Goal: Task Accomplishment & Management: Use online tool/utility

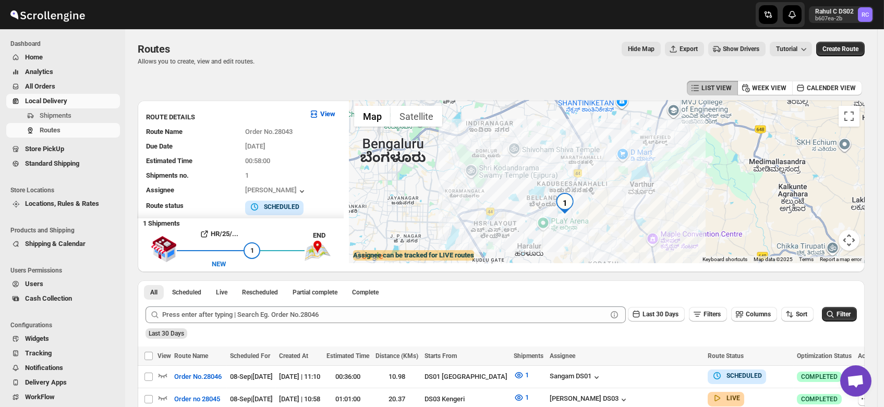
click at [25, 282] on span "Users" at bounding box center [34, 284] width 18 height 8
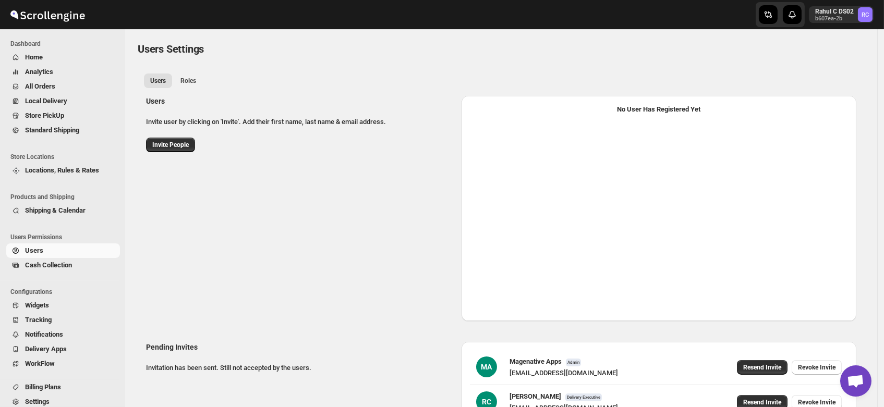
select select "637b767fbaab0276b10c91d5"
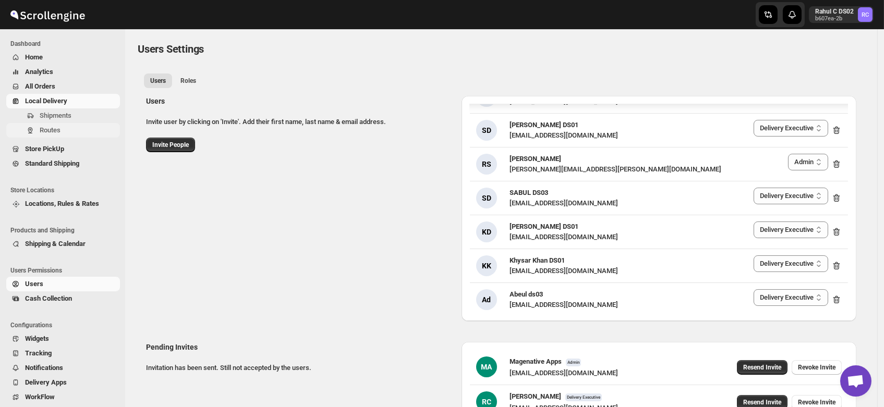
click at [43, 126] on span "Routes" at bounding box center [50, 130] width 21 height 8
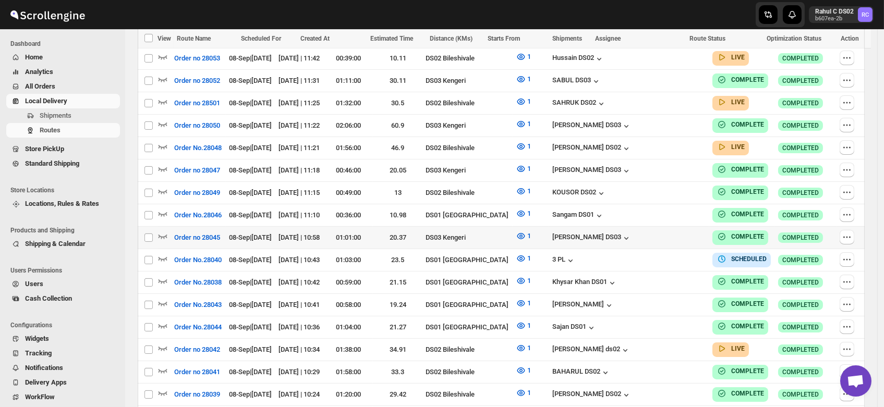
scroll to position [557, 0]
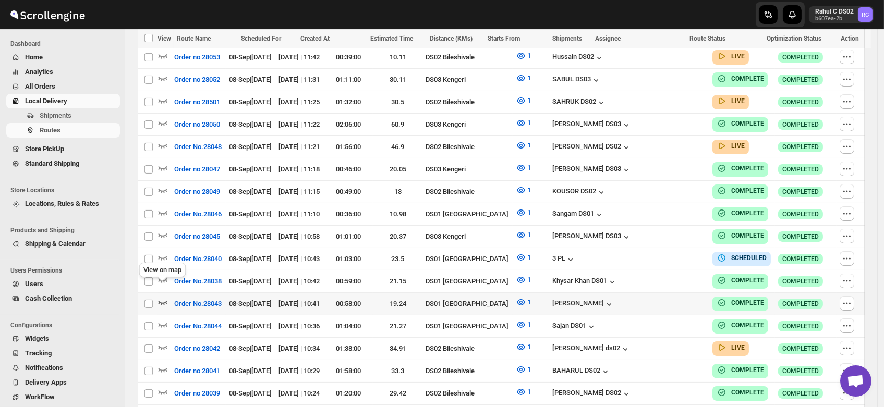
click at [163, 297] on icon "button" at bounding box center [162, 302] width 10 height 10
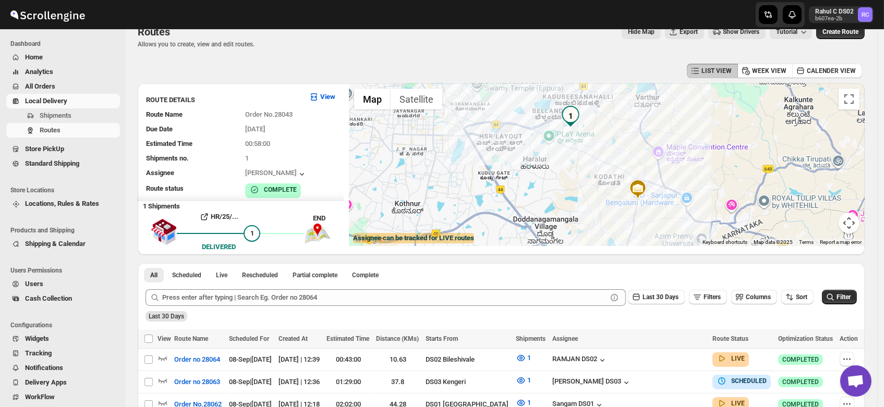
scroll to position [0, 0]
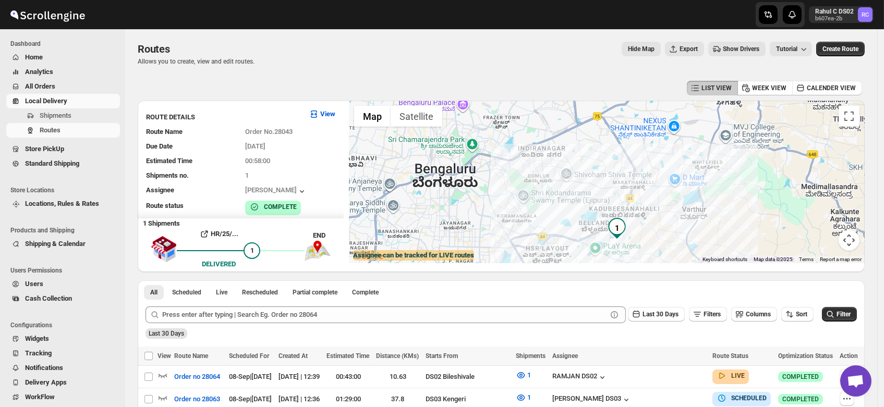
drag, startPoint x: 620, startPoint y: 136, endPoint x: 667, endPoint y: 232, distance: 107.5
click at [667, 232] on div at bounding box center [607, 182] width 516 height 163
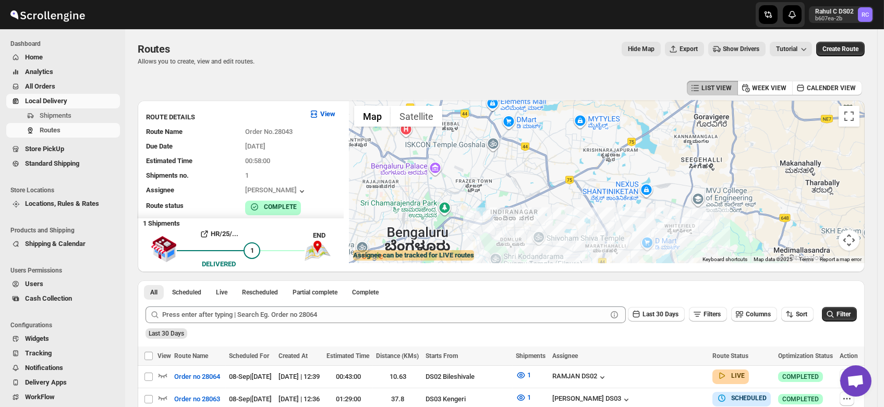
drag, startPoint x: 627, startPoint y: 157, endPoint x: 596, endPoint y: 220, distance: 69.9
click at [596, 220] on div at bounding box center [607, 182] width 516 height 163
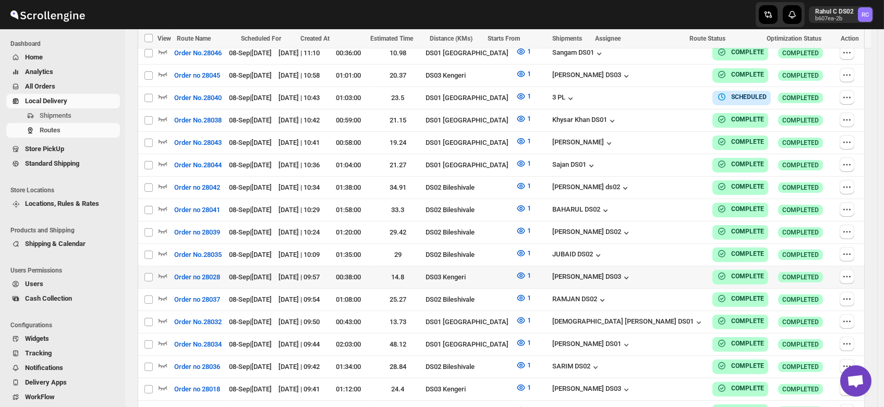
scroll to position [900, 0]
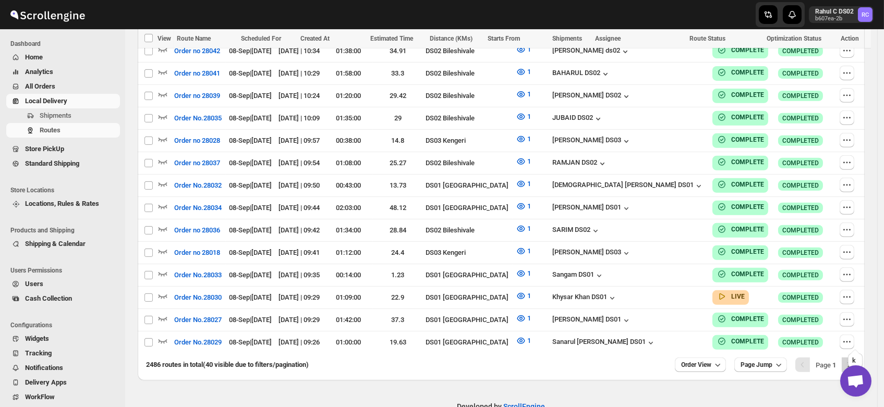
click at [854, 360] on icon "Next" at bounding box center [849, 365] width 10 height 10
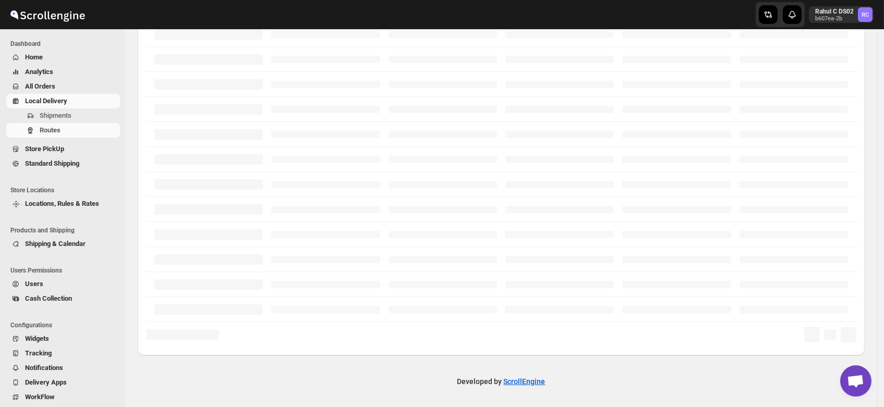
scroll to position [246, 0]
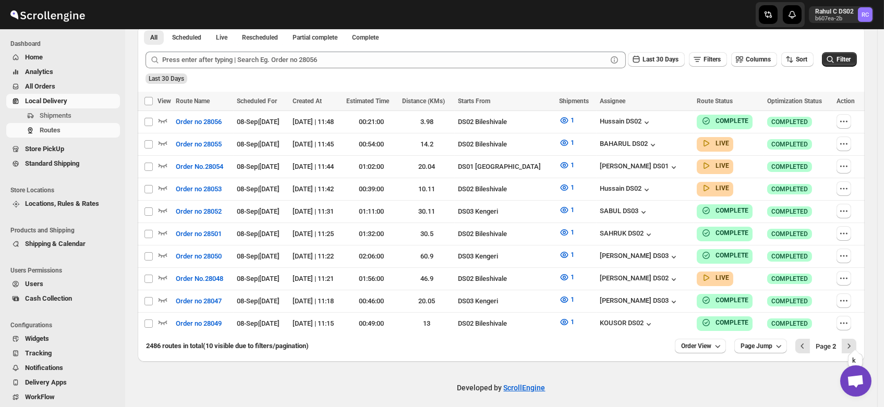
click at [854, 341] on icon "Next" at bounding box center [849, 346] width 10 height 10
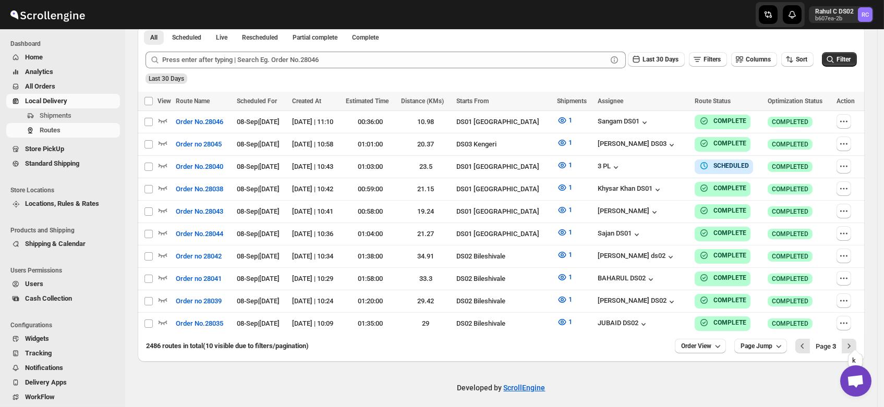
click at [854, 341] on icon "Next" at bounding box center [849, 346] width 10 height 10
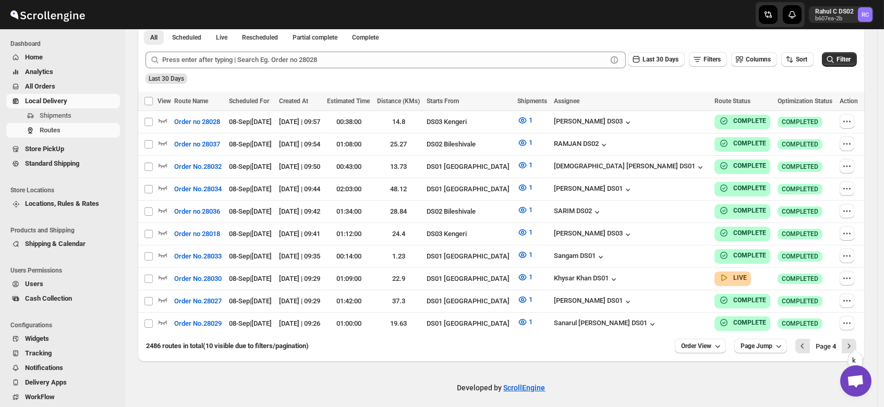
click at [854, 341] on icon "Next" at bounding box center [849, 346] width 10 height 10
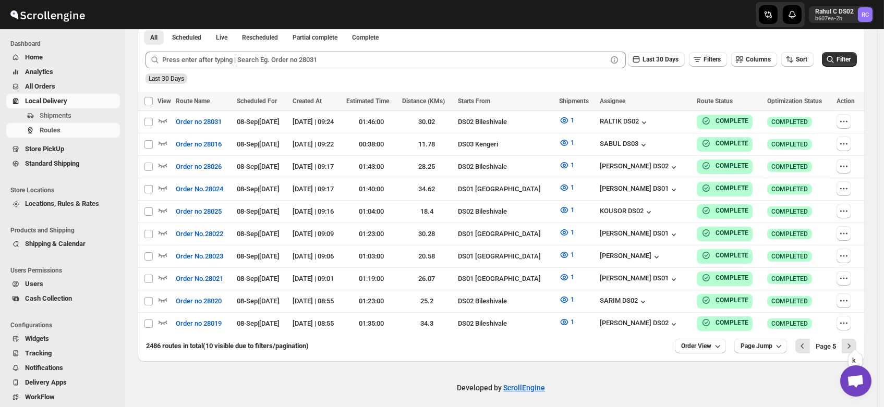
click at [854, 341] on icon "Next" at bounding box center [849, 346] width 10 height 10
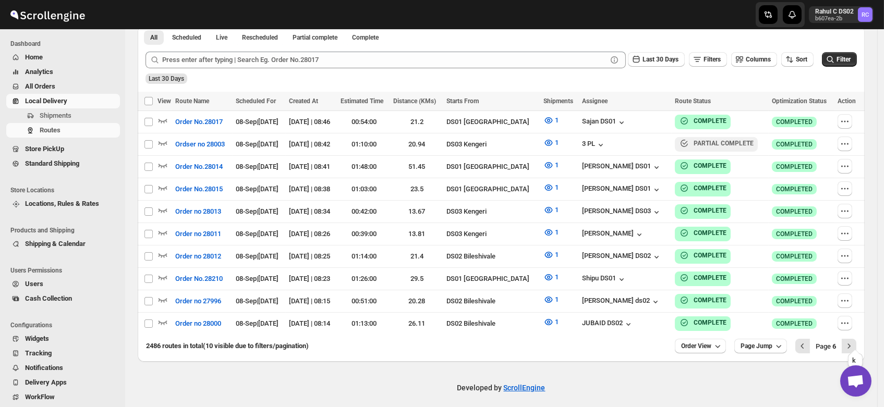
click at [854, 341] on icon "Next" at bounding box center [849, 346] width 10 height 10
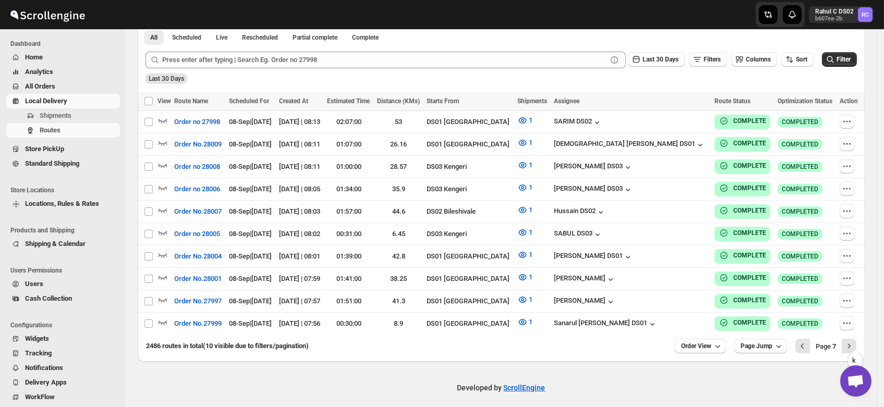
click at [854, 341] on icon "Next" at bounding box center [849, 346] width 10 height 10
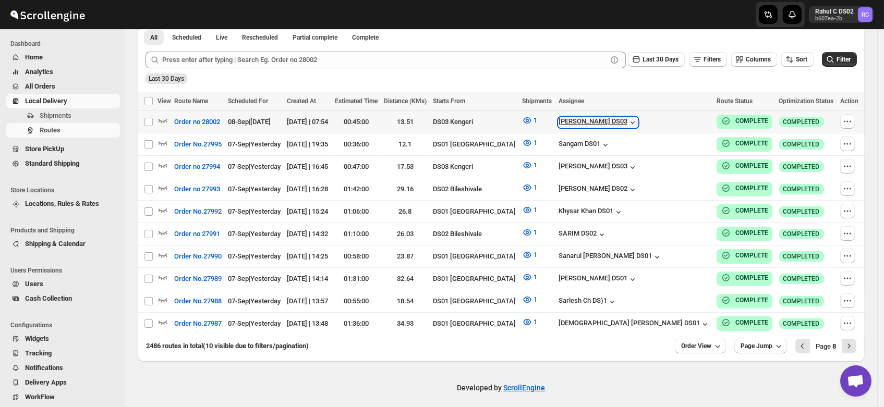
click at [632, 124] on div "[PERSON_NAME] DS03" at bounding box center [597, 122] width 79 height 10
click at [631, 120] on div "[PERSON_NAME] DS03" at bounding box center [597, 122] width 79 height 10
click at [804, 344] on icon "Previous" at bounding box center [802, 346] width 3 height 5
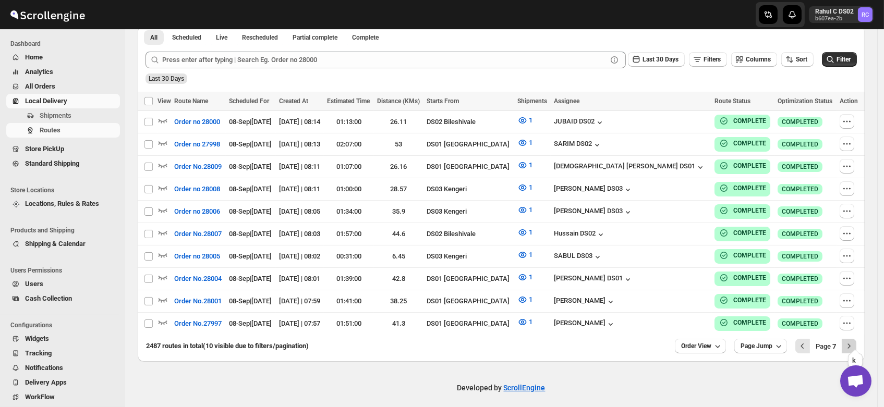
click at [850, 344] on icon "Next" at bounding box center [849, 346] width 3 height 5
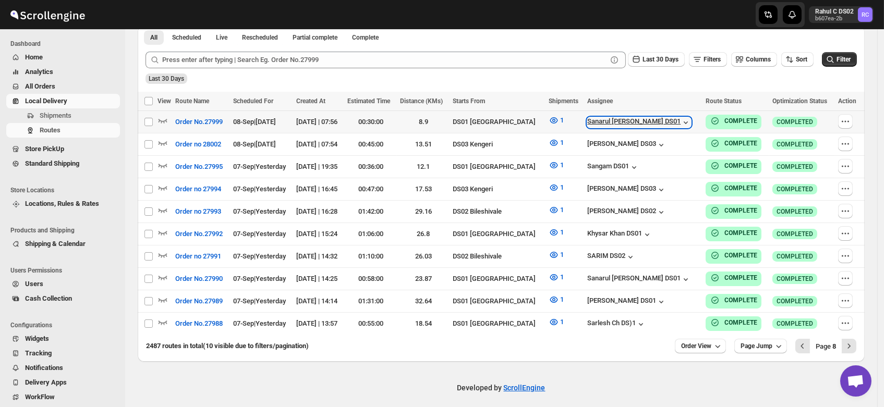
click at [639, 122] on div "Sanarul [PERSON_NAME] DS01" at bounding box center [639, 122] width 104 height 10
click at [803, 339] on button "Previous" at bounding box center [802, 346] width 15 height 15
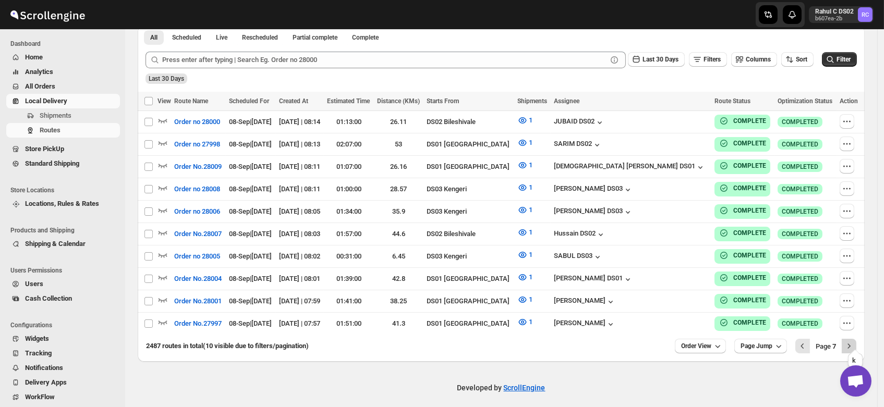
click at [851, 341] on icon "Next" at bounding box center [849, 346] width 10 height 10
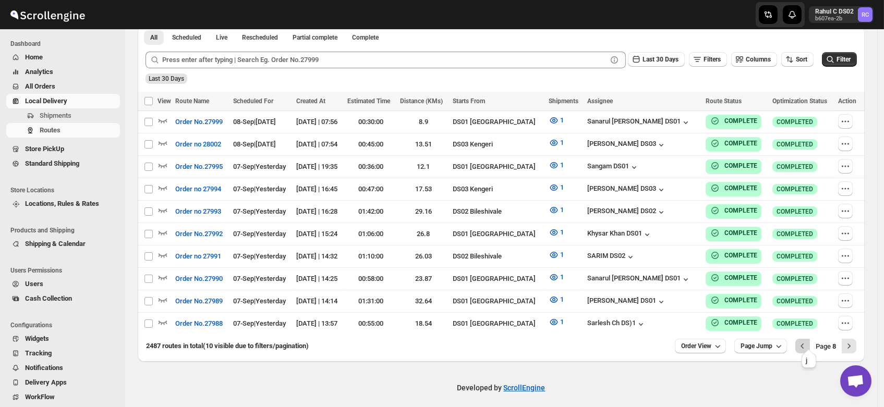
click at [802, 339] on button "Previous" at bounding box center [802, 346] width 15 height 15
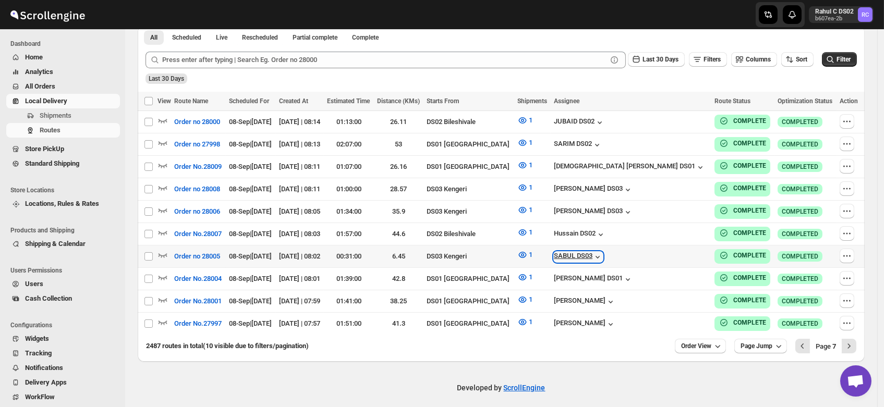
click at [603, 252] on div "SABUL DS03" at bounding box center [578, 257] width 49 height 10
click at [647, 170] on div "[DEMOGRAPHIC_DATA] [PERSON_NAME] DS01" at bounding box center [630, 167] width 152 height 10
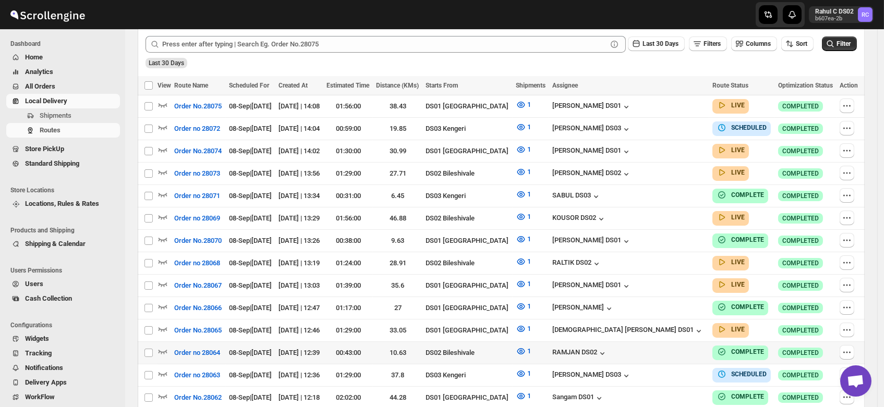
scroll to position [267, 0]
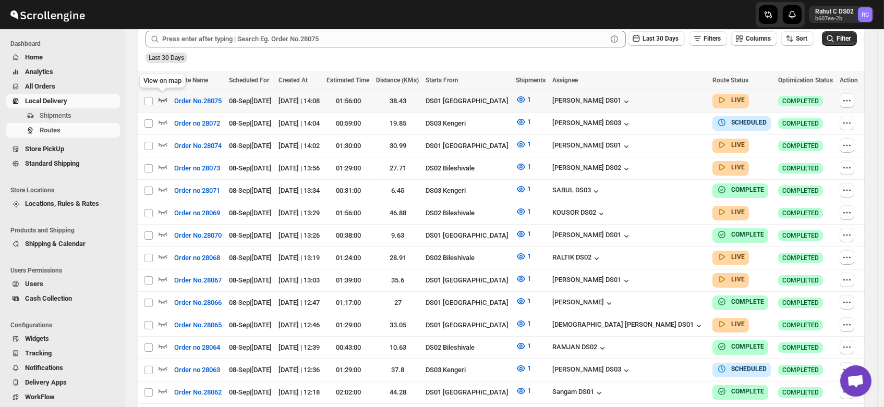
click at [161, 100] on icon "button" at bounding box center [162, 99] width 10 height 10
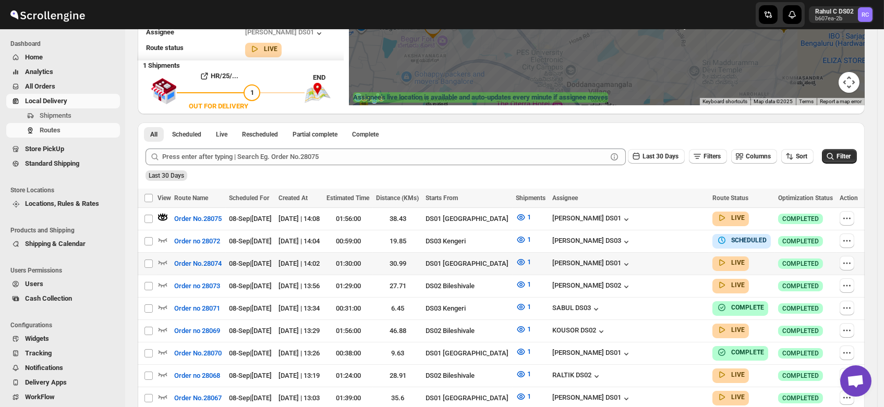
scroll to position [163, 0]
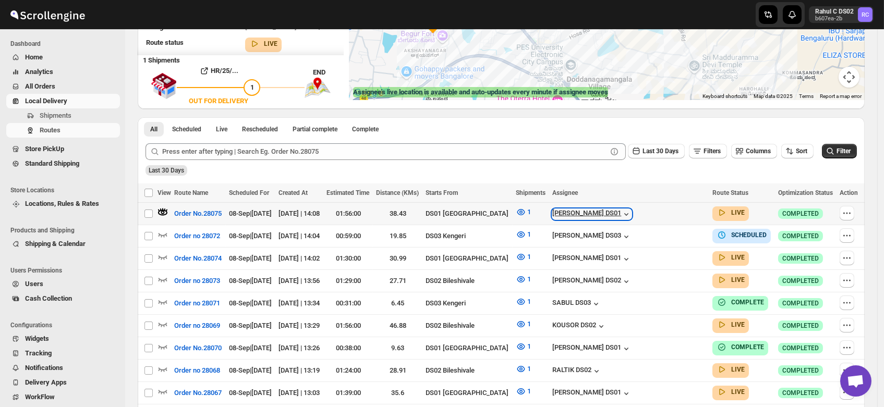
click at [631, 211] on div "[PERSON_NAME] DS01" at bounding box center [591, 214] width 79 height 10
click at [631, 210] on div "[PERSON_NAME] DS01" at bounding box center [591, 214] width 79 height 10
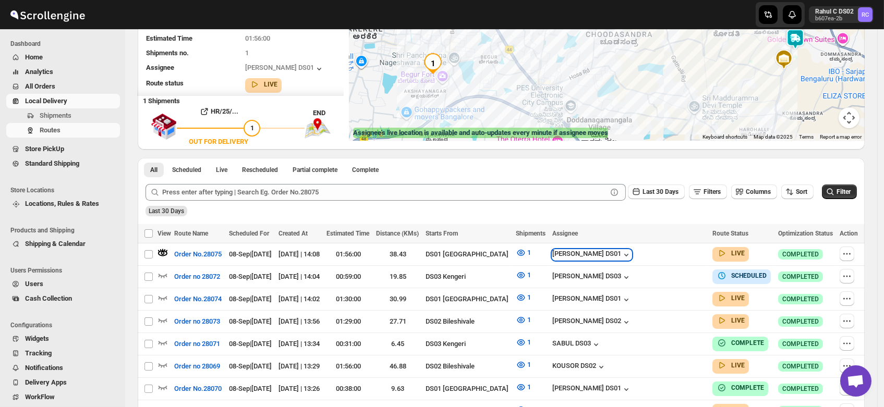
scroll to position [0, 0]
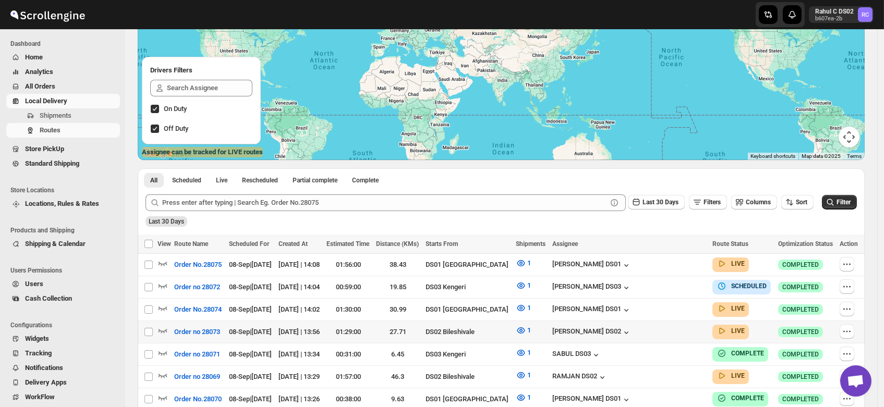
scroll to position [143, 0]
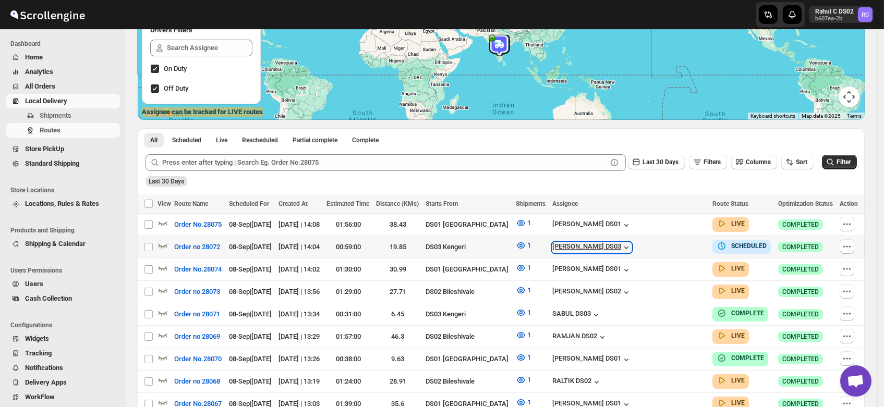
click at [631, 245] on div "[PERSON_NAME] DS03" at bounding box center [591, 247] width 79 height 10
click at [631, 248] on div "[PERSON_NAME] DS03" at bounding box center [591, 247] width 79 height 10
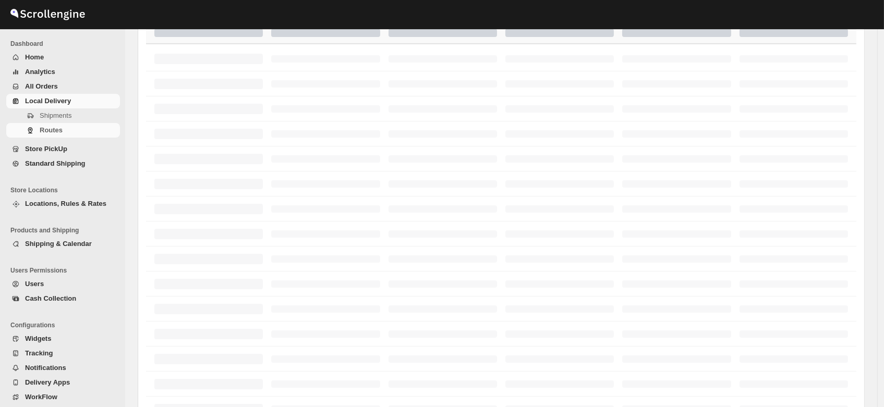
scroll to position [143, 0]
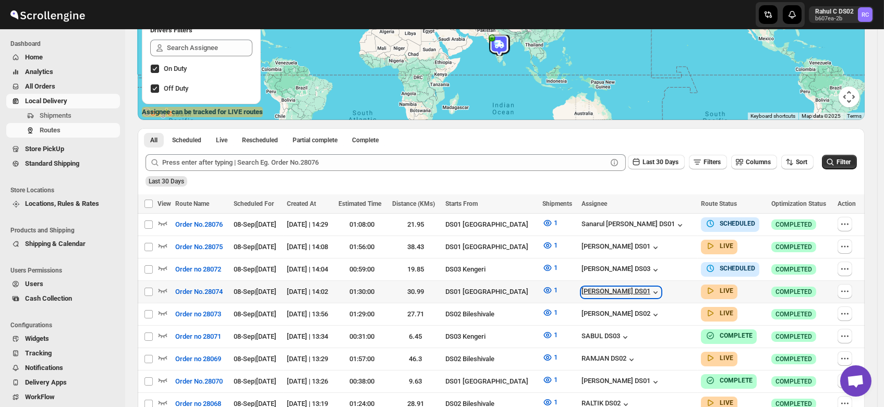
click at [642, 287] on div "[PERSON_NAME] DS01" at bounding box center [620, 292] width 79 height 10
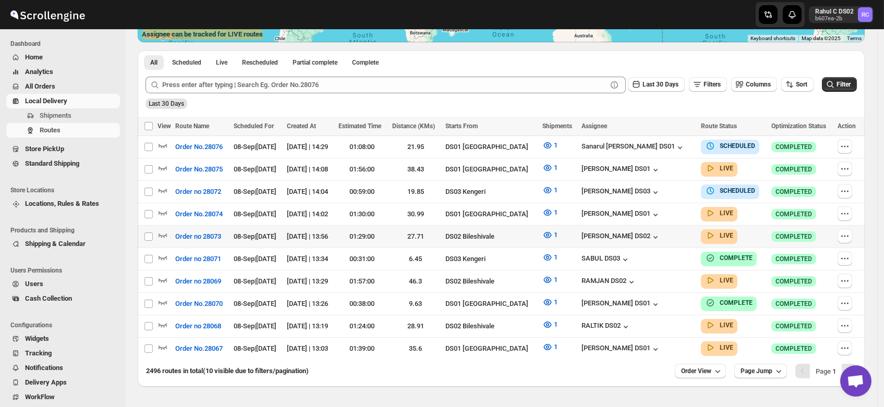
scroll to position [222, 0]
click at [642, 148] on div "Sanarul [PERSON_NAME] DS01" at bounding box center [633, 147] width 104 height 10
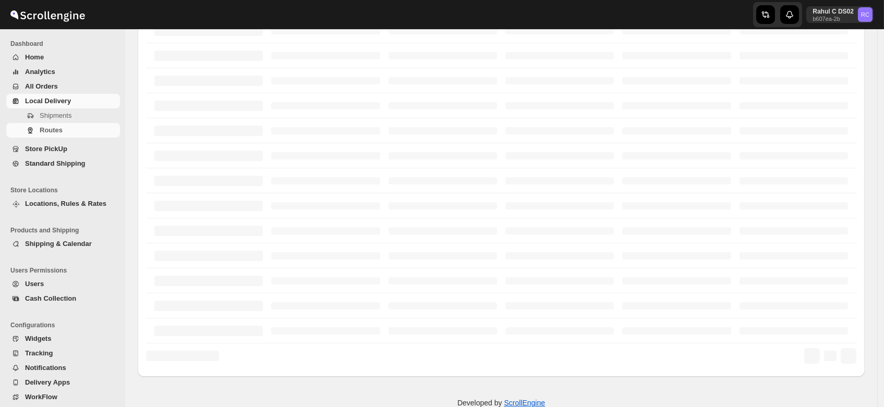
scroll to position [222, 0]
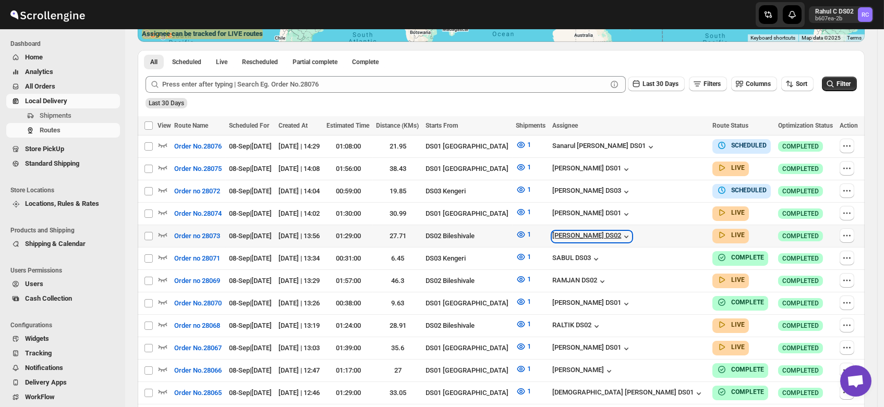
click at [631, 233] on div "[PERSON_NAME] DS02" at bounding box center [591, 236] width 79 height 10
click at [607, 276] on div "RAMJAN DS02" at bounding box center [579, 281] width 55 height 10
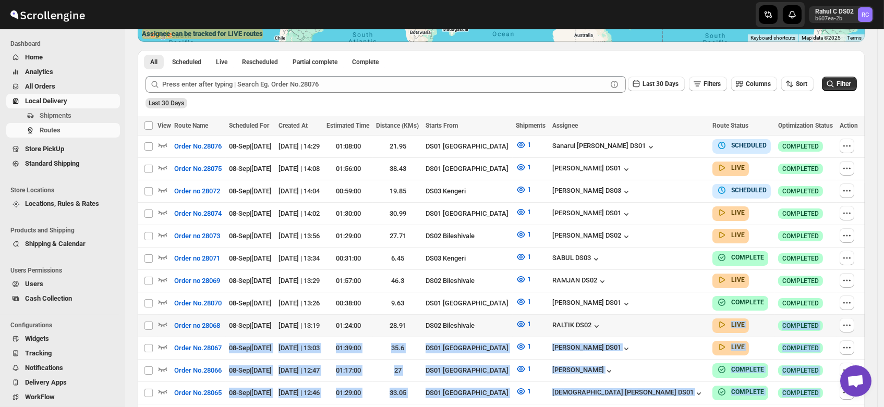
drag, startPoint x: 629, startPoint y: 314, endPoint x: 653, endPoint y: 309, distance: 24.0
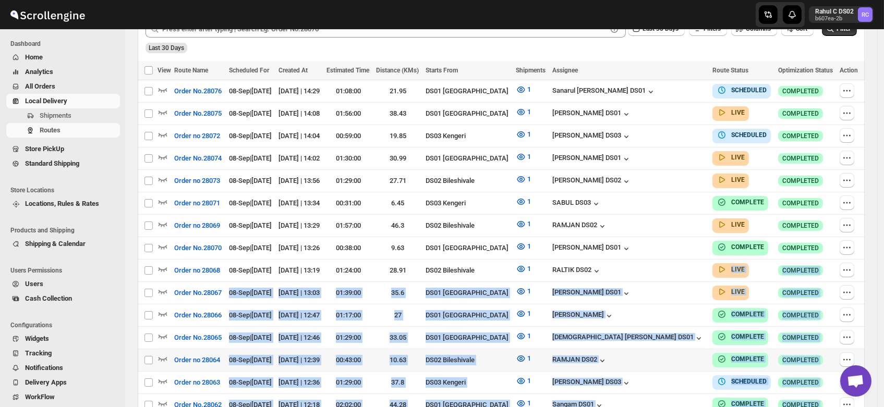
scroll to position [277, 0]
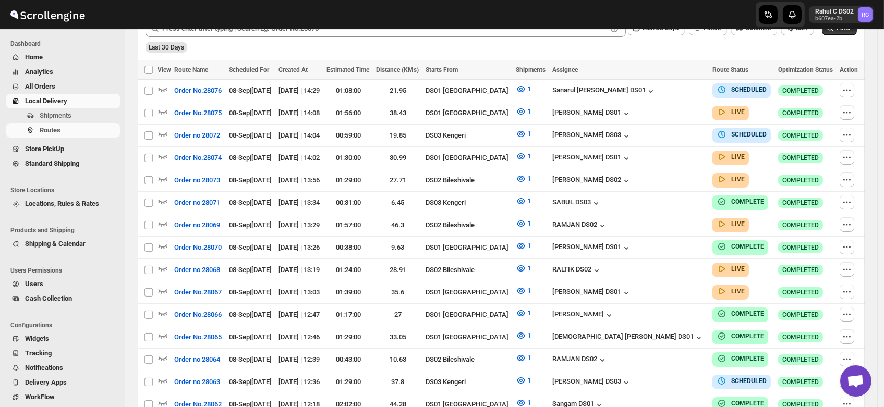
click at [607, 53] on div "Submit Last 30 Days Filters Columns Sort Filter Last 30 Days" at bounding box center [501, 37] width 727 height 48
click at [607, 225] on div "RAMJAN DS02" at bounding box center [579, 226] width 55 height 10
click at [629, 243] on div "[PERSON_NAME] DS01" at bounding box center [591, 248] width 79 height 10
click at [618, 243] on div "[PERSON_NAME] DS01" at bounding box center [591, 248] width 79 height 10
click at [628, 243] on div "[PERSON_NAME] DS01" at bounding box center [591, 248] width 79 height 10
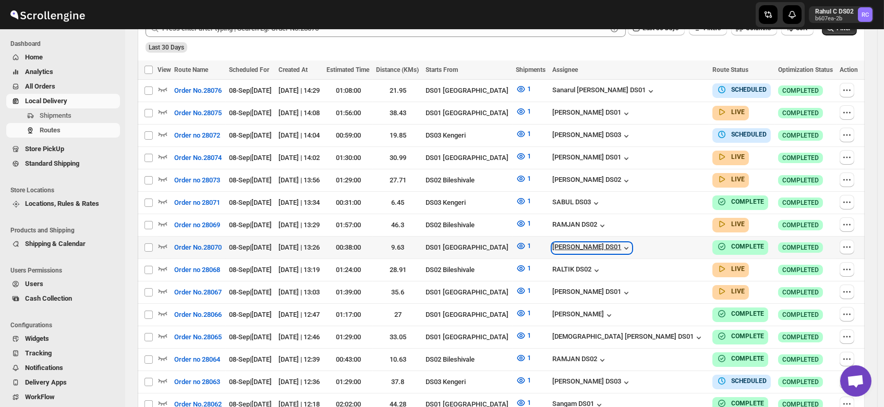
click at [629, 243] on div "[PERSON_NAME] DS01" at bounding box center [591, 248] width 79 height 10
click at [678, 237] on td "[PERSON_NAME] DS01" at bounding box center [629, 248] width 160 height 22
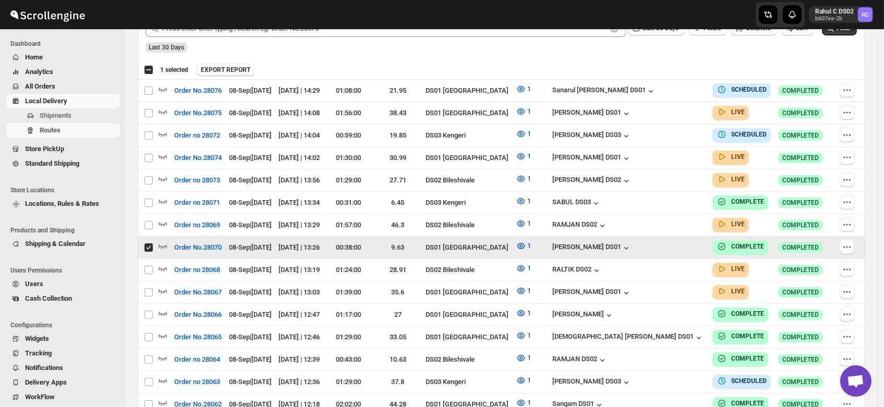
click at [665, 242] on div "[PERSON_NAME] DS01" at bounding box center [629, 247] width 154 height 11
drag, startPoint x: 665, startPoint y: 241, endPoint x: 580, endPoint y: 241, distance: 84.5
click at [580, 241] on tr "Select route Order No.28070 08-Sep | [DATE] [DATE] | 13:26 00:38:00 9.63 DS01 […" at bounding box center [501, 248] width 727 height 22
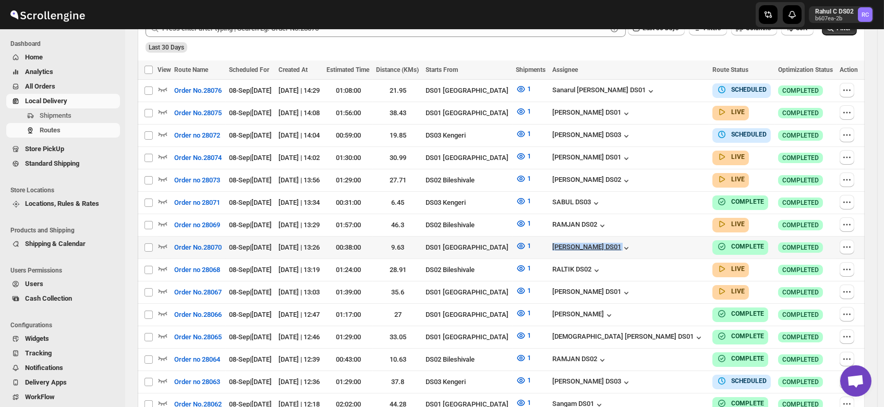
drag, startPoint x: 580, startPoint y: 241, endPoint x: 637, endPoint y: 241, distance: 56.8
click at [637, 241] on tr "Select route Order No.28070 08-Sep | [DATE] [DATE] | 13:26 00:38:00 9.63 DS01 […" at bounding box center [501, 248] width 727 height 22
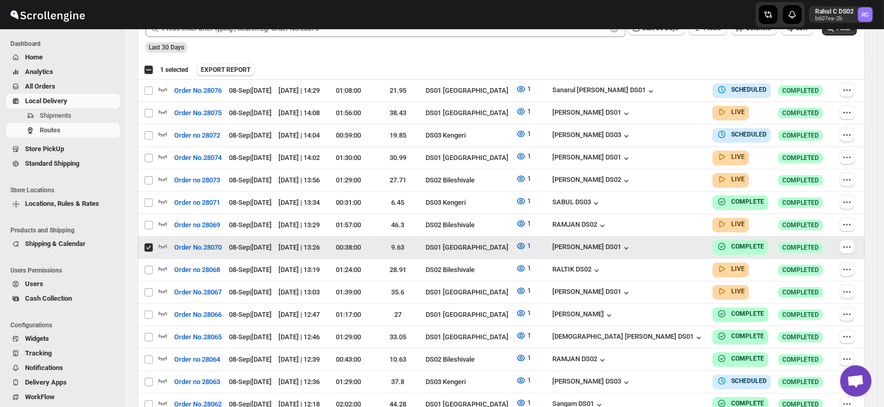
click at [663, 242] on div "[PERSON_NAME] DS01" at bounding box center [629, 247] width 154 height 11
click at [150, 245] on input "Select route" at bounding box center [148, 247] width 8 height 8
checkbox input "false"
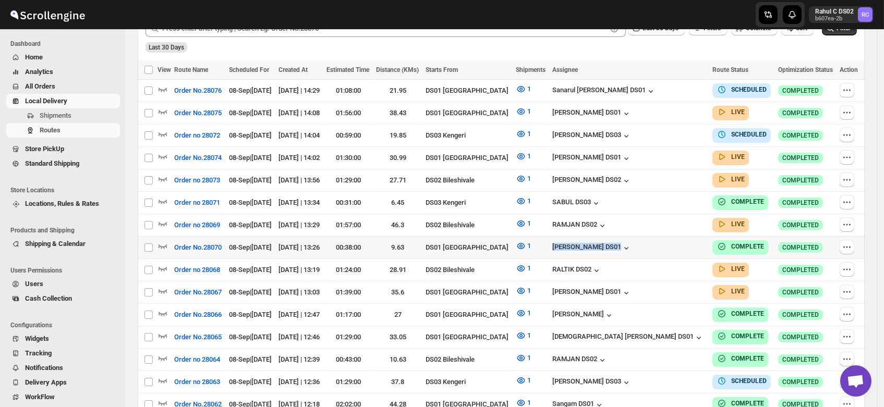
copy div "[PERSON_NAME] DS01"
